Goal: Task Accomplishment & Management: Manage account settings

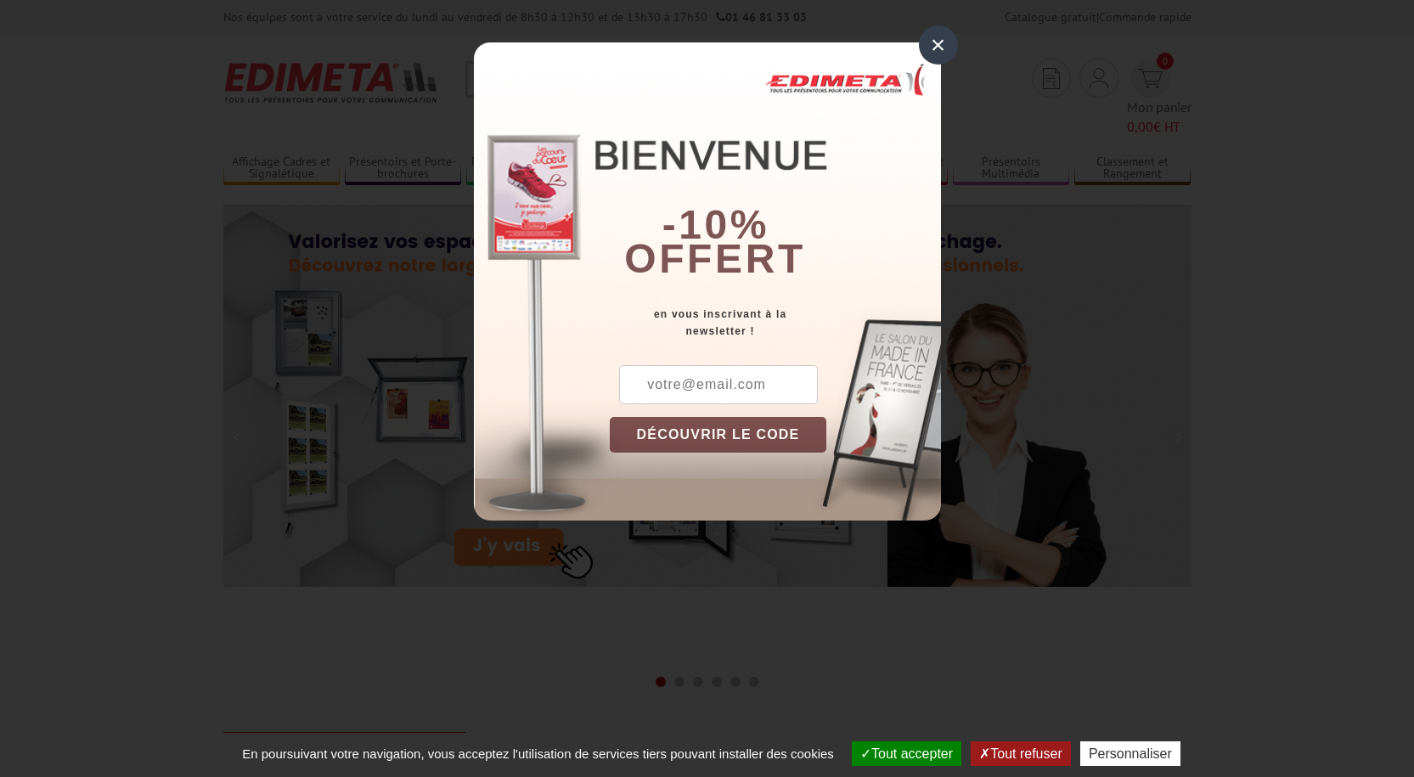
click at [701, 388] on input "text" at bounding box center [718, 384] width 199 height 39
type input "eddy.herbelin@hmy-group.com"
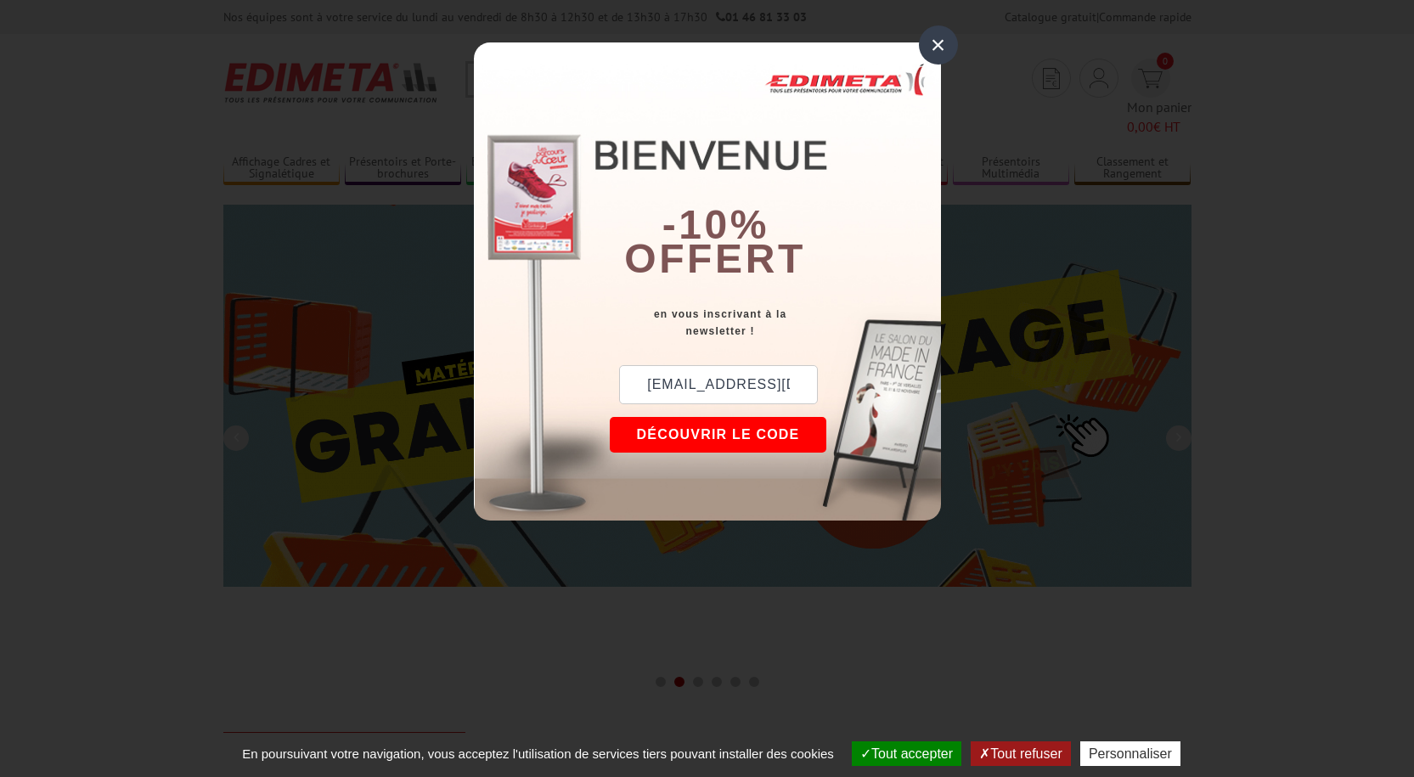
click at [931, 50] on div "×" at bounding box center [938, 44] width 39 height 39
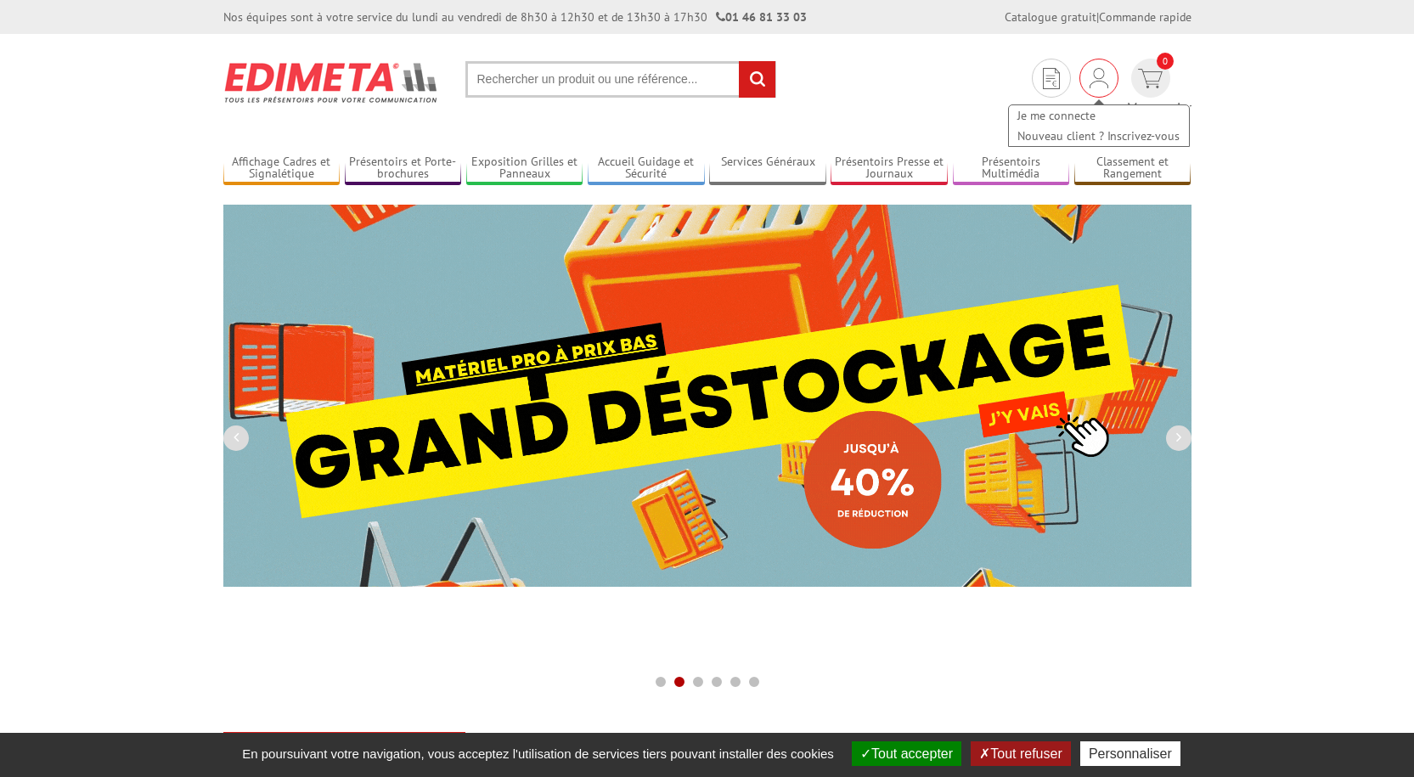
click at [1040, 93] on div "Je me connecte Nouveau client ? Inscrivez-vous" at bounding box center [1098, 117] width 183 height 60
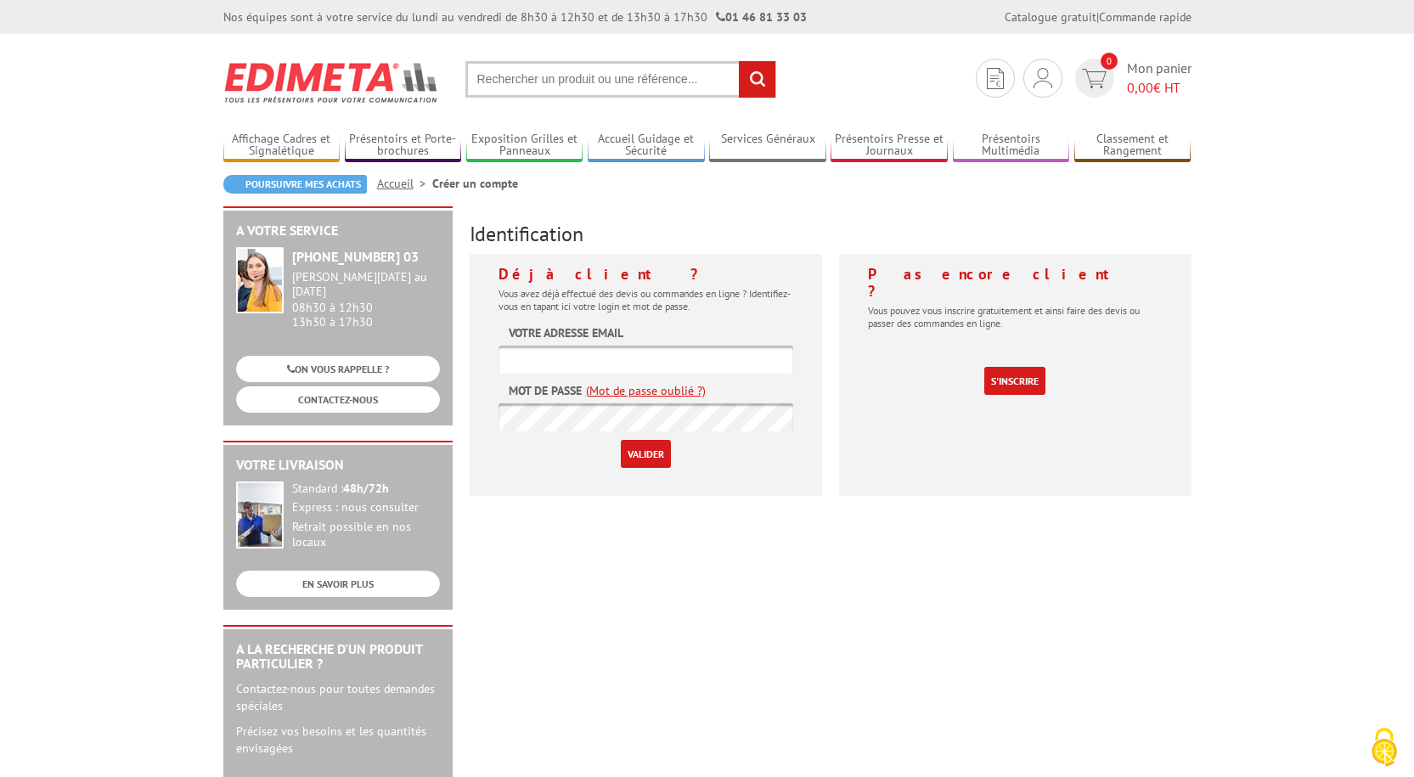
click at [555, 357] on input "text" at bounding box center [645, 360] width 295 height 28
type input "[EMAIL_ADDRESS][DOMAIN_NAME]"
click at [621, 440] on input "Valider" at bounding box center [646, 454] width 50 height 28
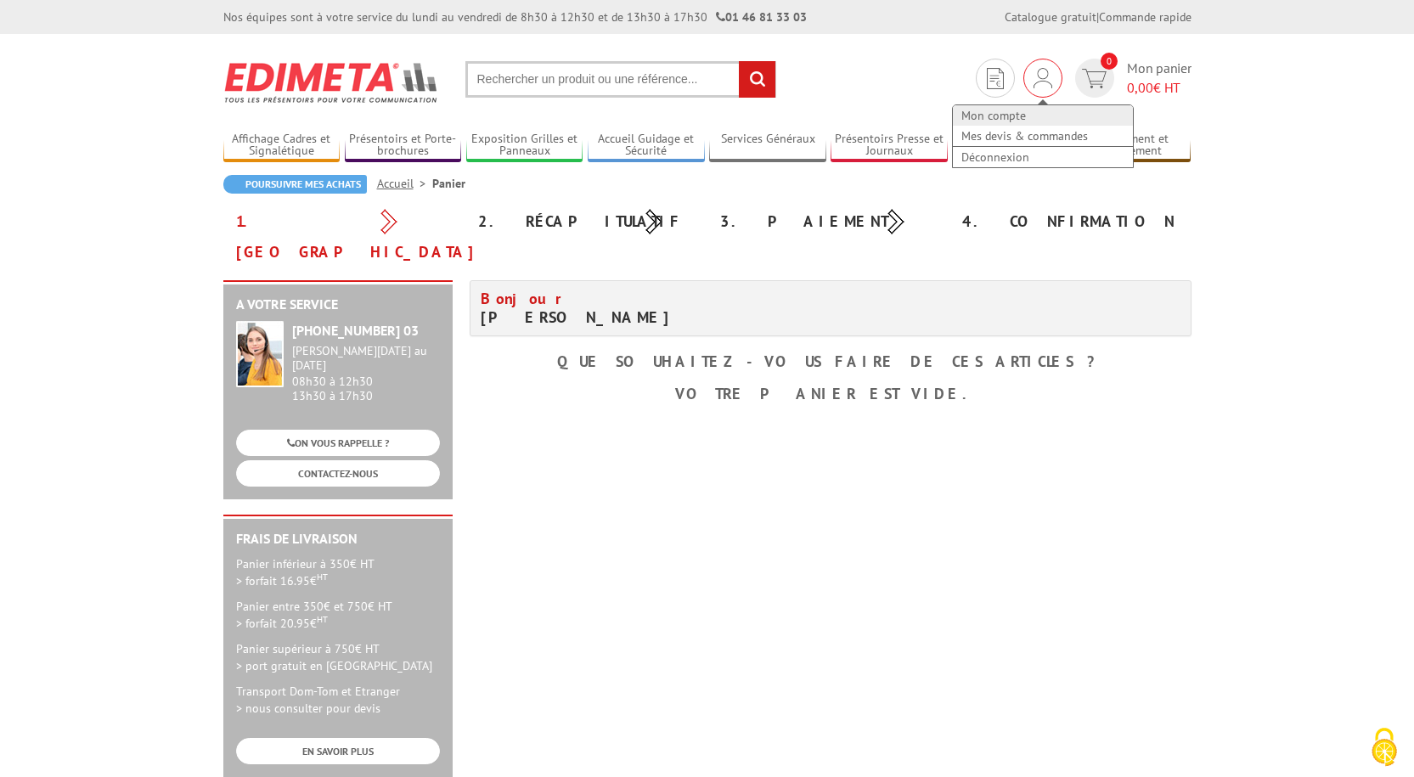
click at [1003, 116] on link "Mon compte" at bounding box center [1043, 115] width 180 height 20
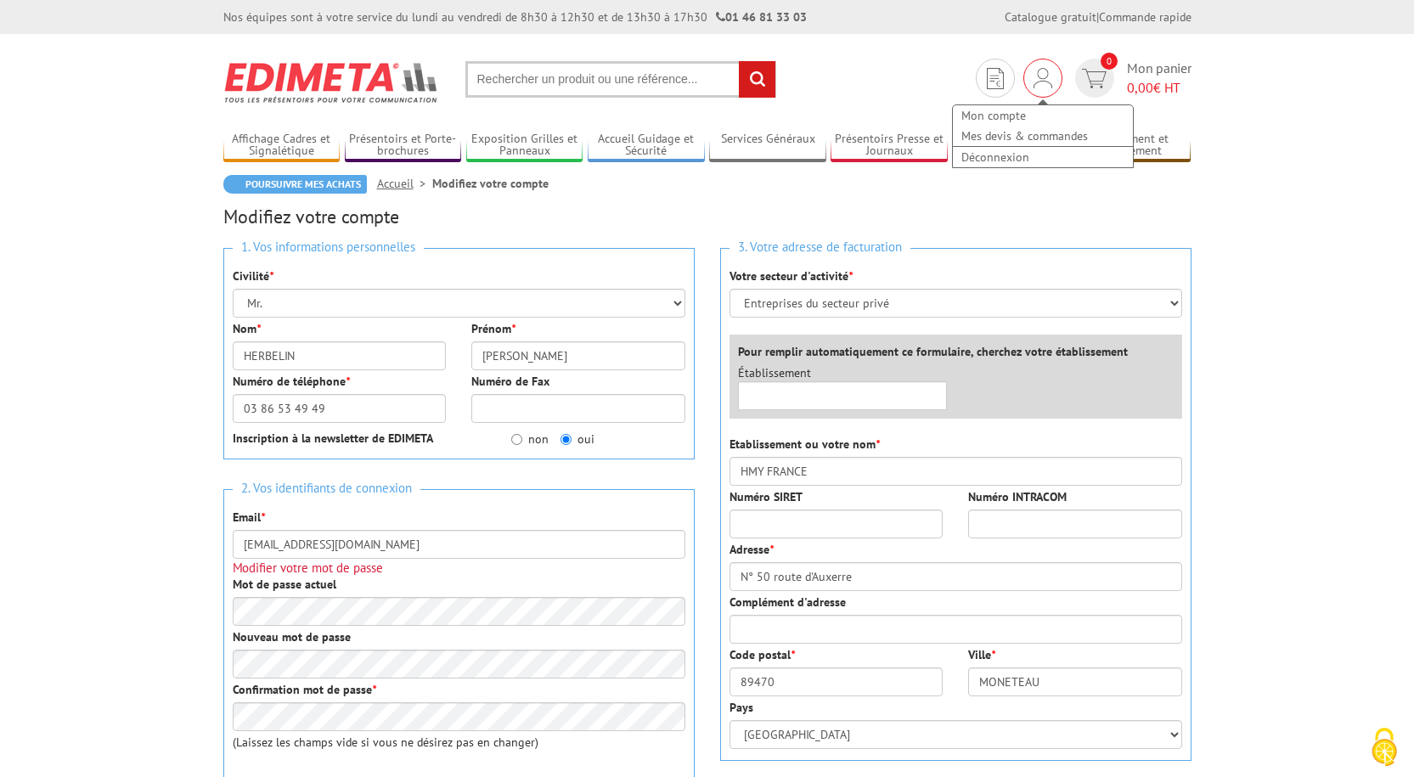
click at [1041, 76] on img at bounding box center [1043, 78] width 19 height 20
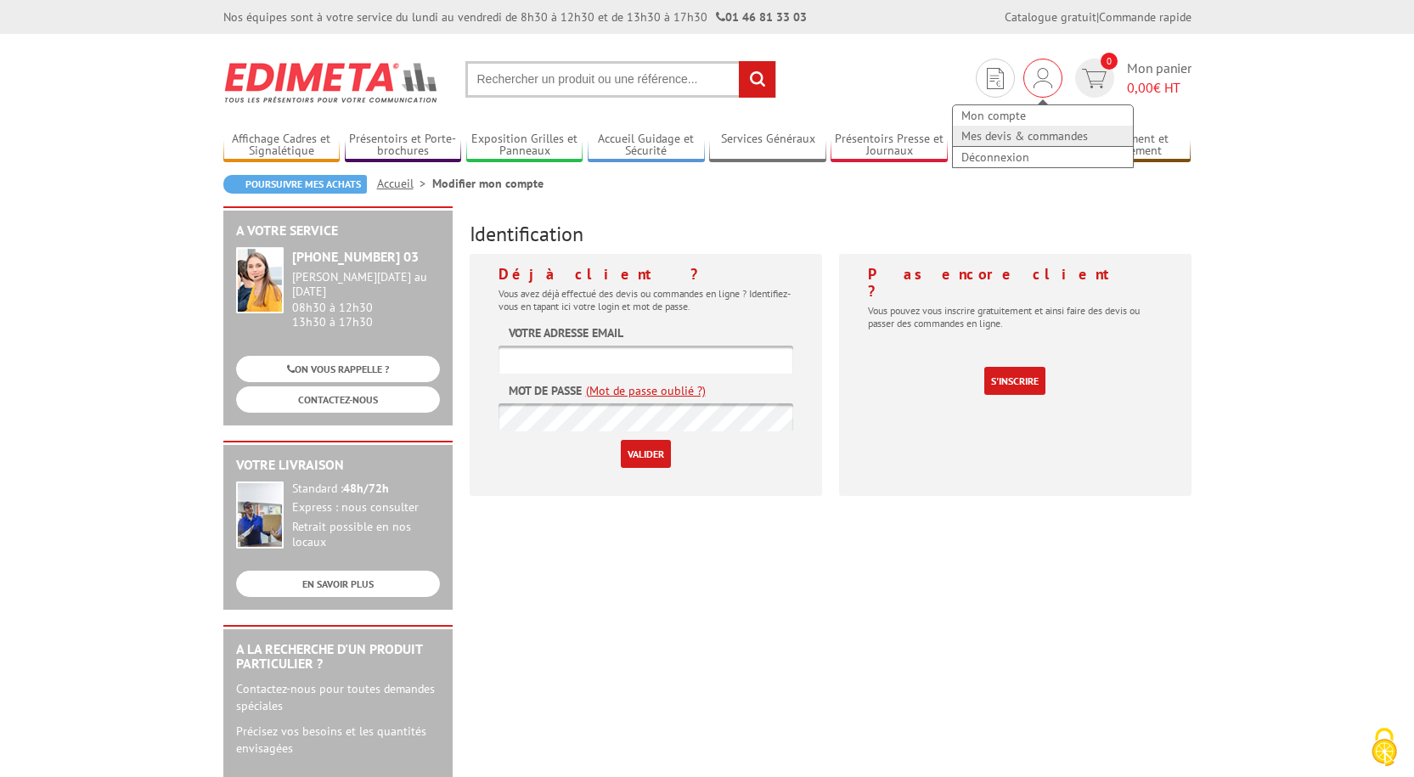
type input "[EMAIL_ADDRESS][DOMAIN_NAME]"
click at [1049, 138] on link "Mes devis & commandes" at bounding box center [1043, 136] width 180 height 20
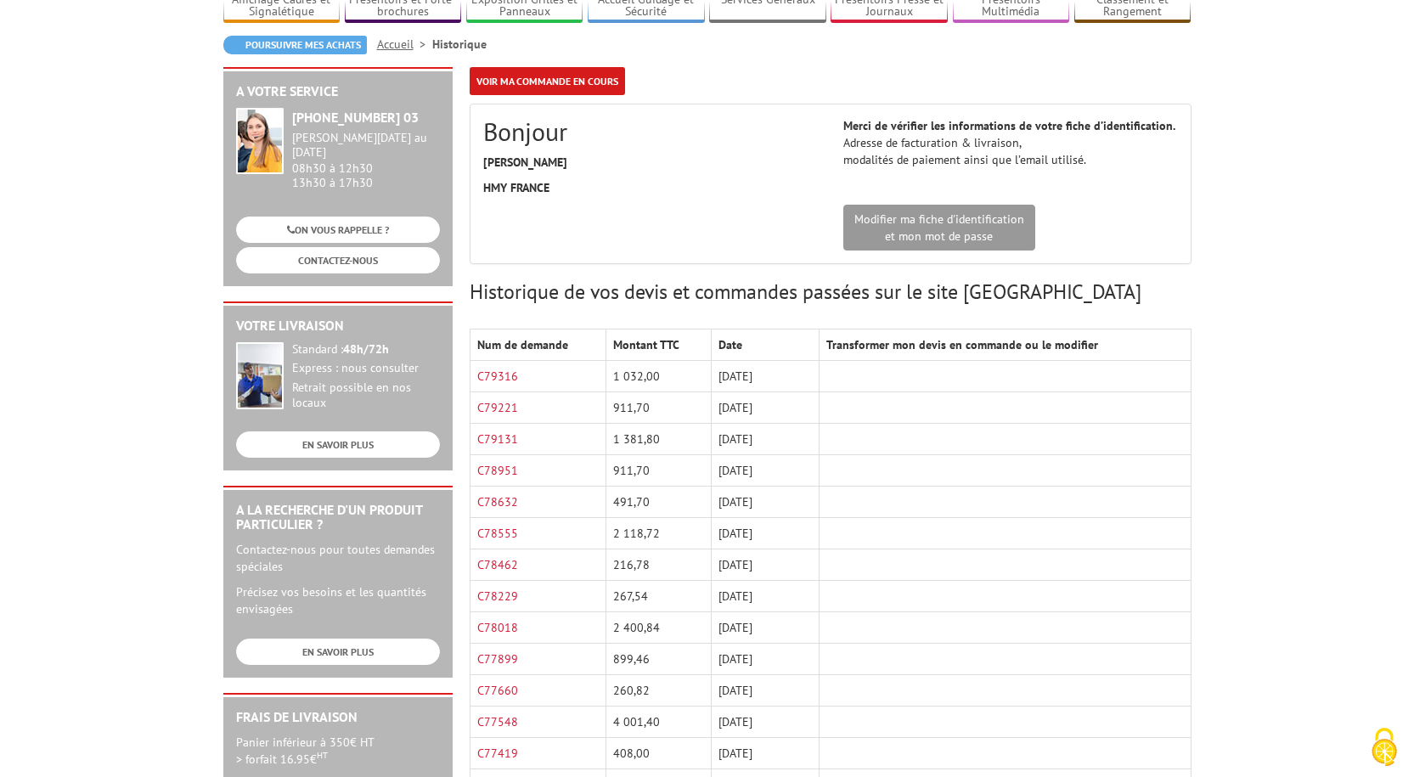
scroll to position [170, 0]
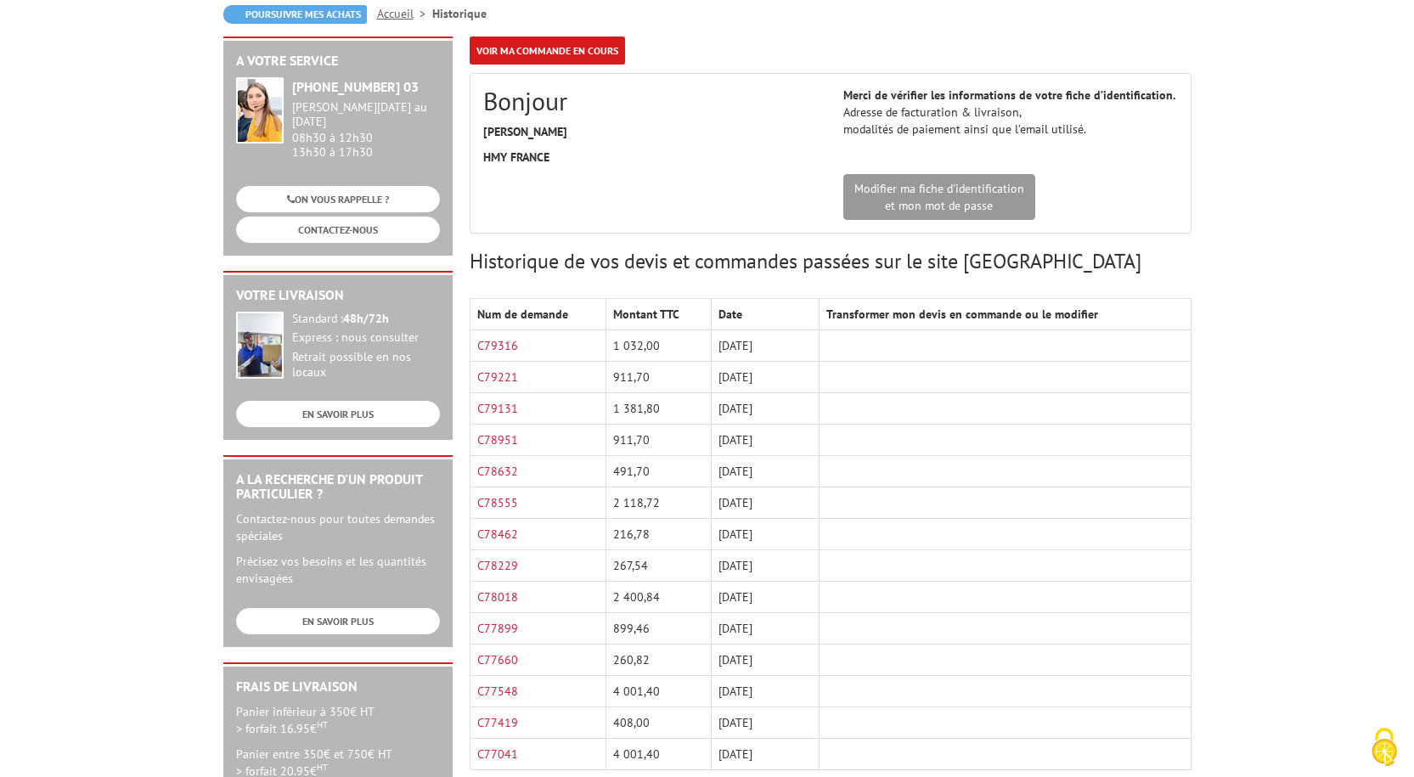
click at [555, 345] on td "C79316" at bounding box center [538, 345] width 137 height 31
click at [1001, 343] on td at bounding box center [1005, 345] width 371 height 31
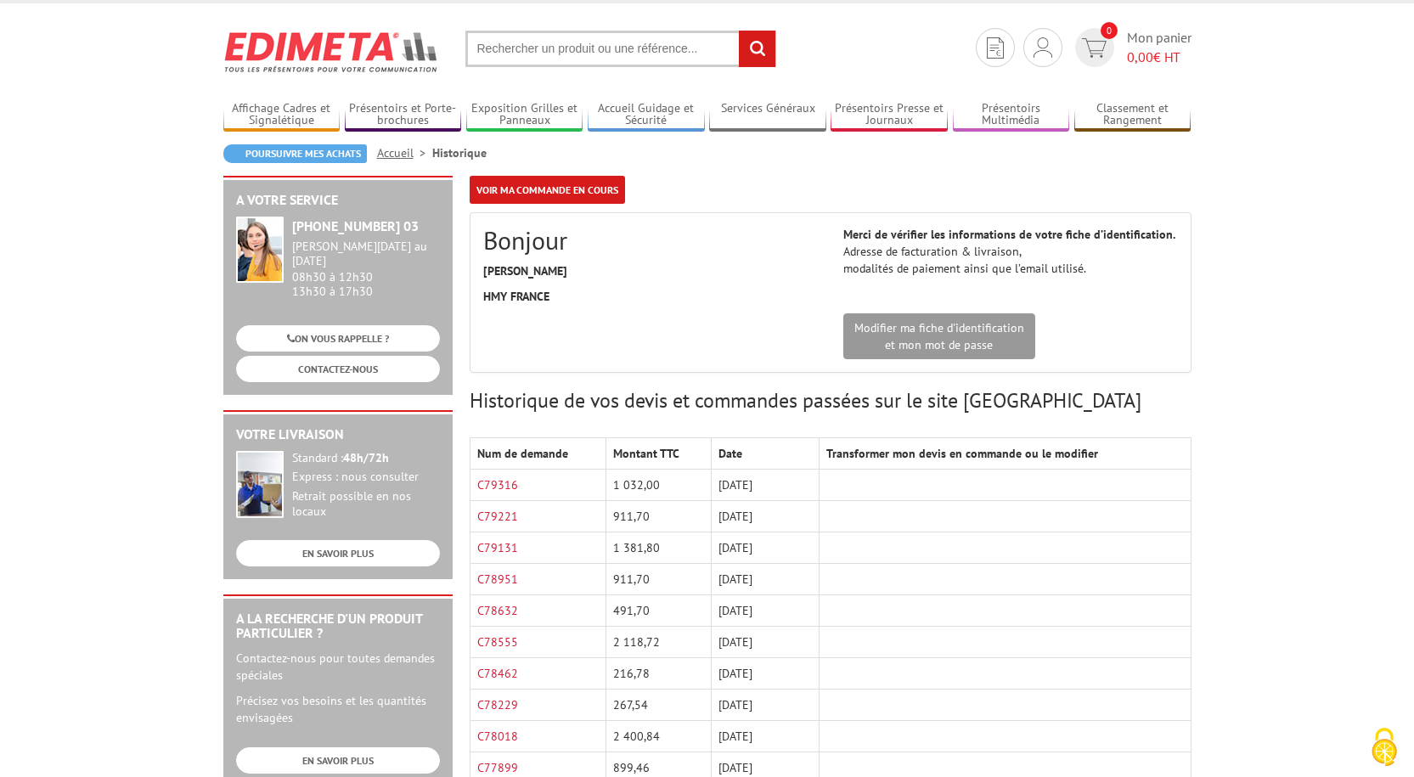
scroll to position [0, 0]
